Goal: Task Accomplishment & Management: Manage account settings

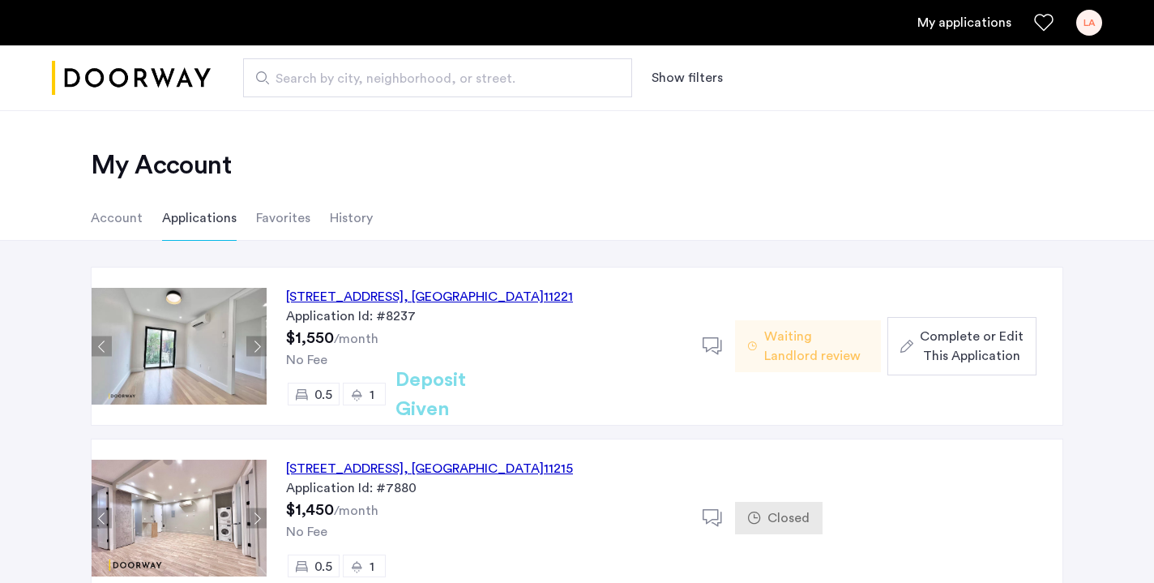
click at [282, 216] on li "Favorites" at bounding box center [283, 217] width 54 height 45
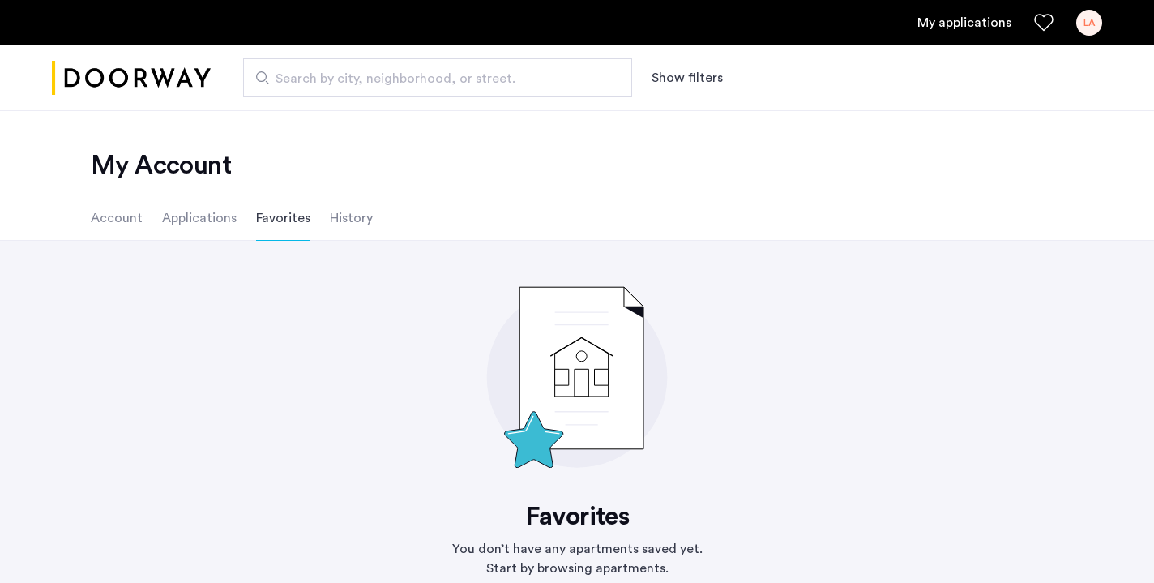
click at [330, 222] on li "History" at bounding box center [351, 217] width 43 height 45
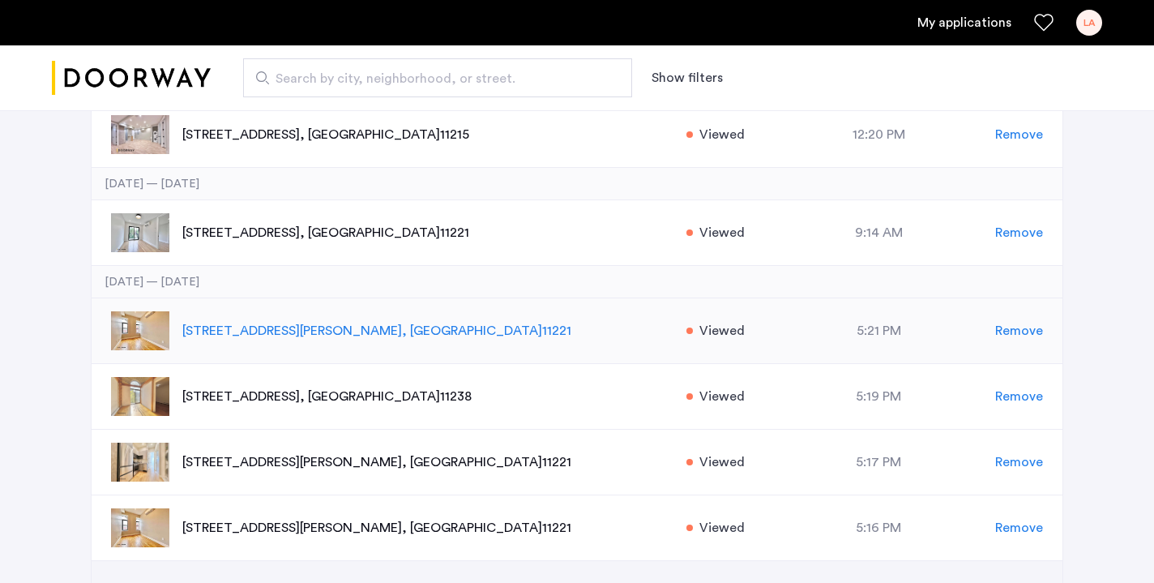
scroll to position [1399, 0]
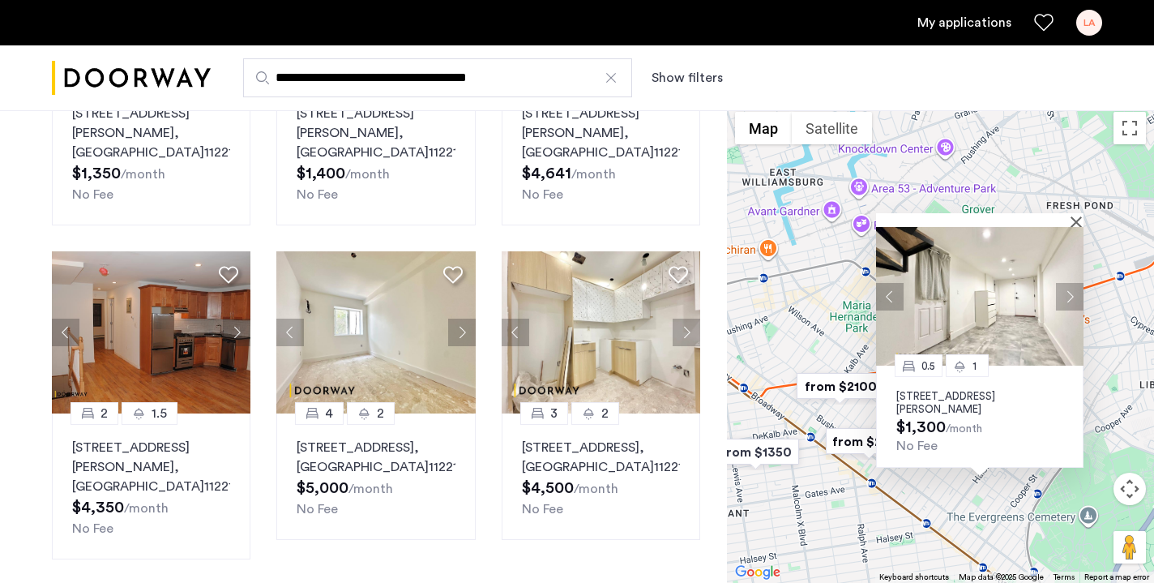
scroll to position [971, 0]
click at [941, 27] on link "My applications" at bounding box center [964, 22] width 94 height 19
